Goal: Information Seeking & Learning: Learn about a topic

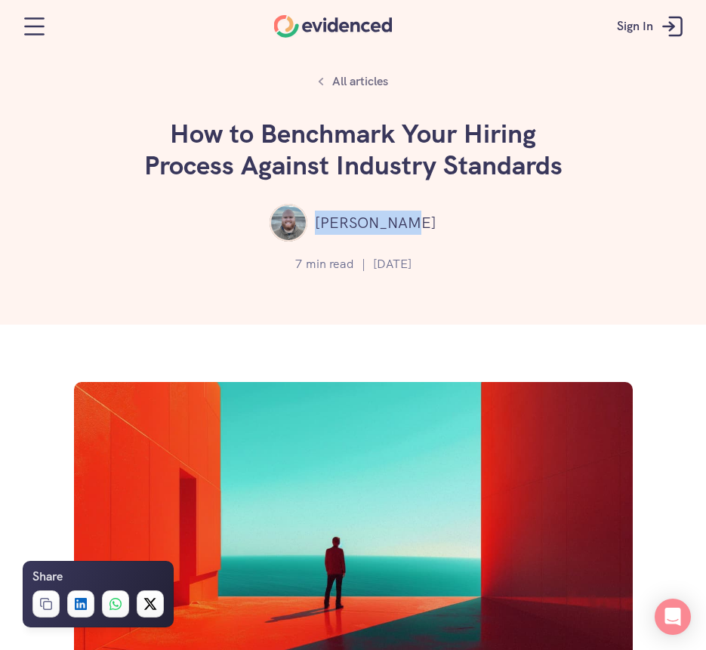
drag, startPoint x: 332, startPoint y: 217, endPoint x: 419, endPoint y: 220, distance: 86.9
click at [419, 220] on div "[PERSON_NAME]" at bounding box center [353, 223] width 661 height 38
copy p "[PERSON_NAME]"
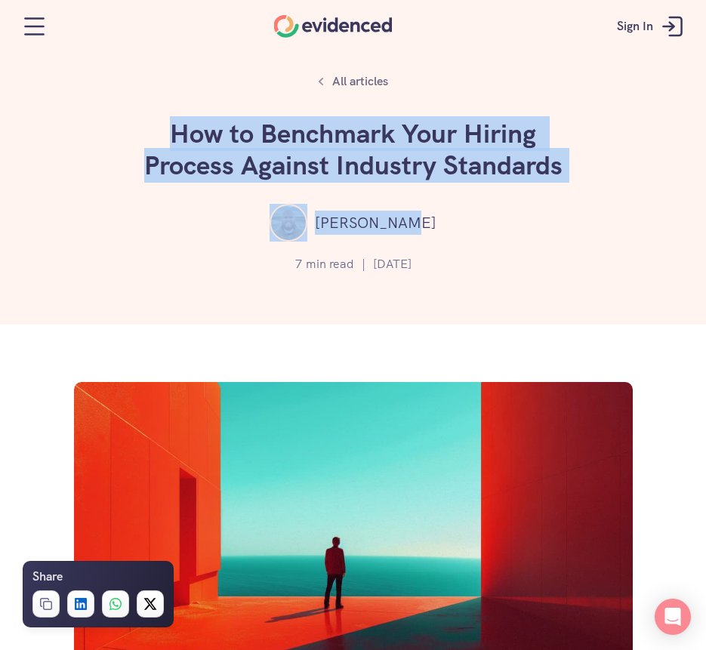
drag, startPoint x: 165, startPoint y: 126, endPoint x: 599, endPoint y: 184, distance: 438.0
click at [599, 184] on div "All articles How to Benchmark Your Hiring Process Against Industry Standards Le…" at bounding box center [353, 162] width 706 height 325
drag, startPoint x: 599, startPoint y: 184, endPoint x: 538, endPoint y: 218, distance: 69.3
click at [568, 234] on div "[PERSON_NAME]" at bounding box center [353, 223] width 661 height 38
click at [193, 193] on div "All articles How to Benchmark Your Hiring Process Against Industry Standards Le…" at bounding box center [353, 162] width 706 height 325
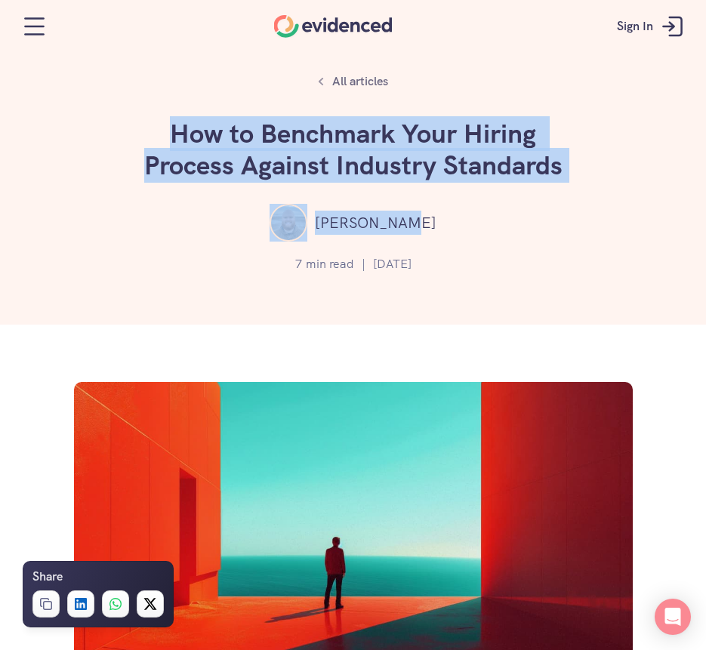
click at [181, 159] on h1 "How to Benchmark Your Hiring Process Against Industry Standards" at bounding box center [353, 149] width 453 height 63
drag, startPoint x: 171, startPoint y: 133, endPoint x: 587, endPoint y: 170, distance: 417.7
click at [587, 170] on div "All articles How to Benchmark Your Hiring Process Against Industry Standards Le…" at bounding box center [353, 162] width 706 height 325
copy h1 "How to Benchmark Your Hiring Process Against Industry Standards"
click at [501, 331] on div "Find out how mature your hiring process is Take the quiz" at bounding box center [353, 353] width 706 height 57
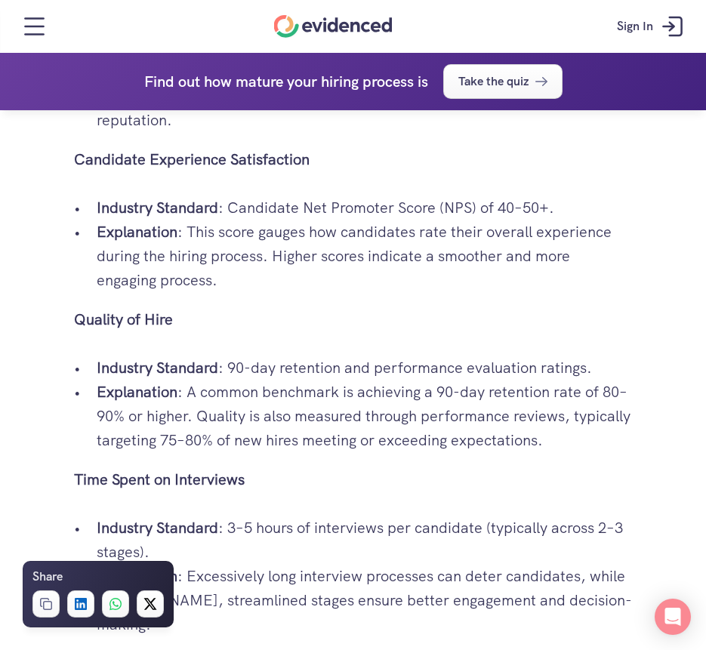
scroll to position [2416, 0]
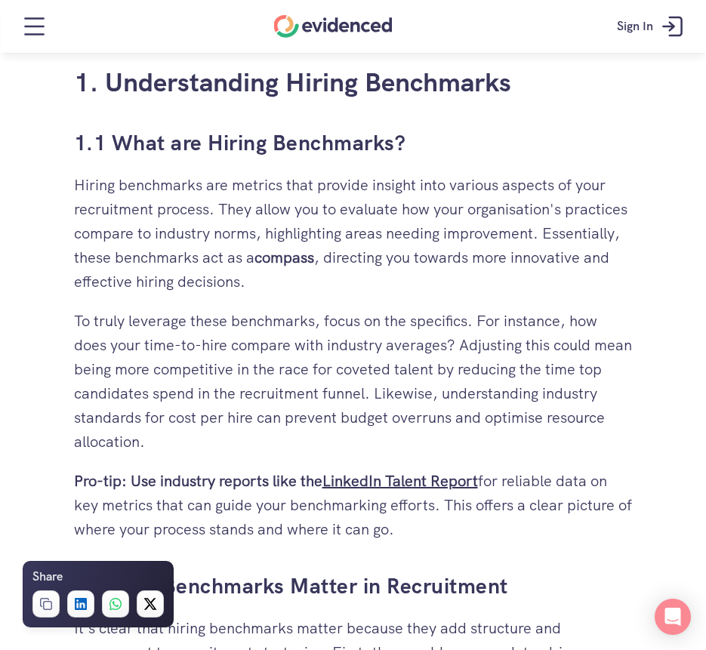
scroll to position [831, 0]
